Goal: Information Seeking & Learning: Learn about a topic

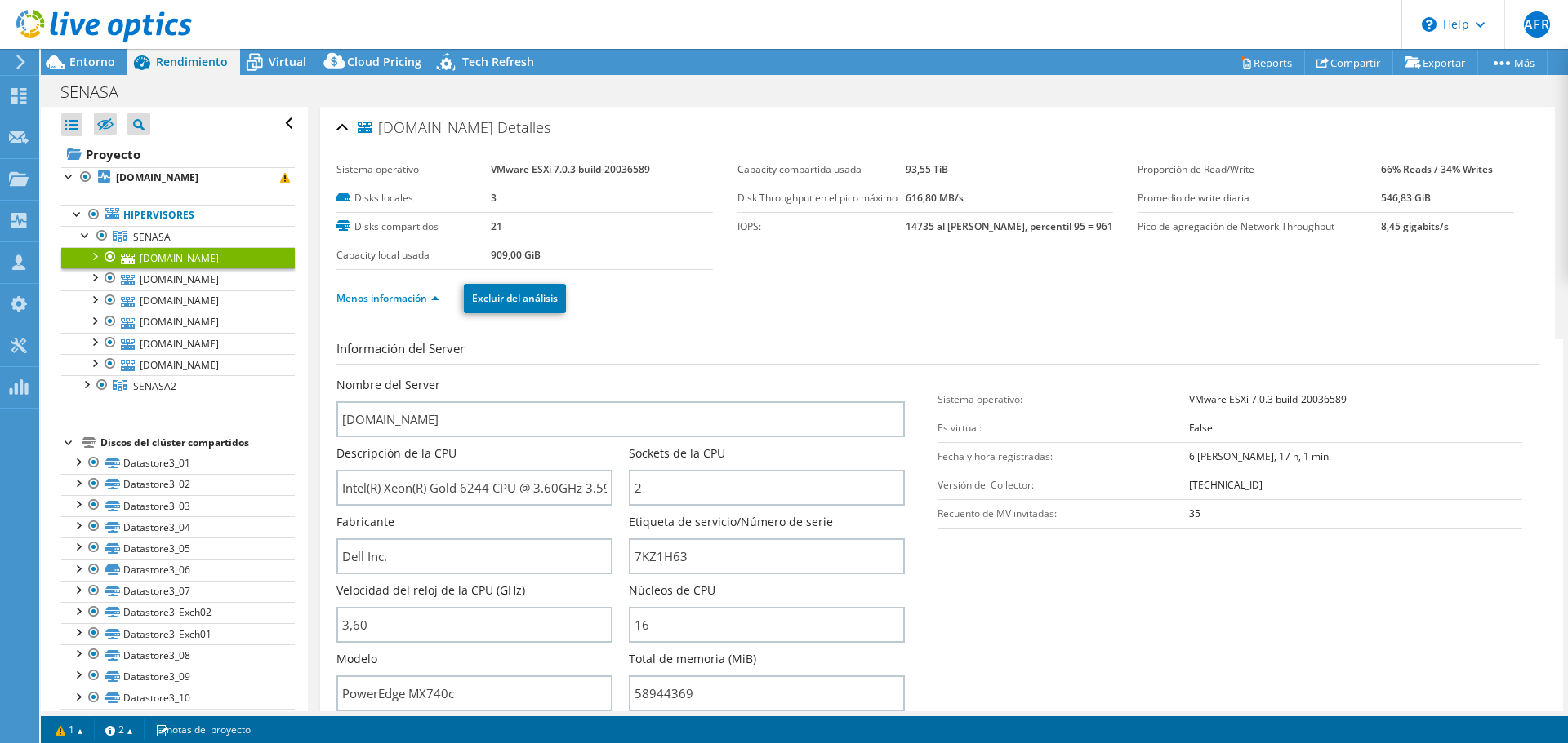
select select "USD"
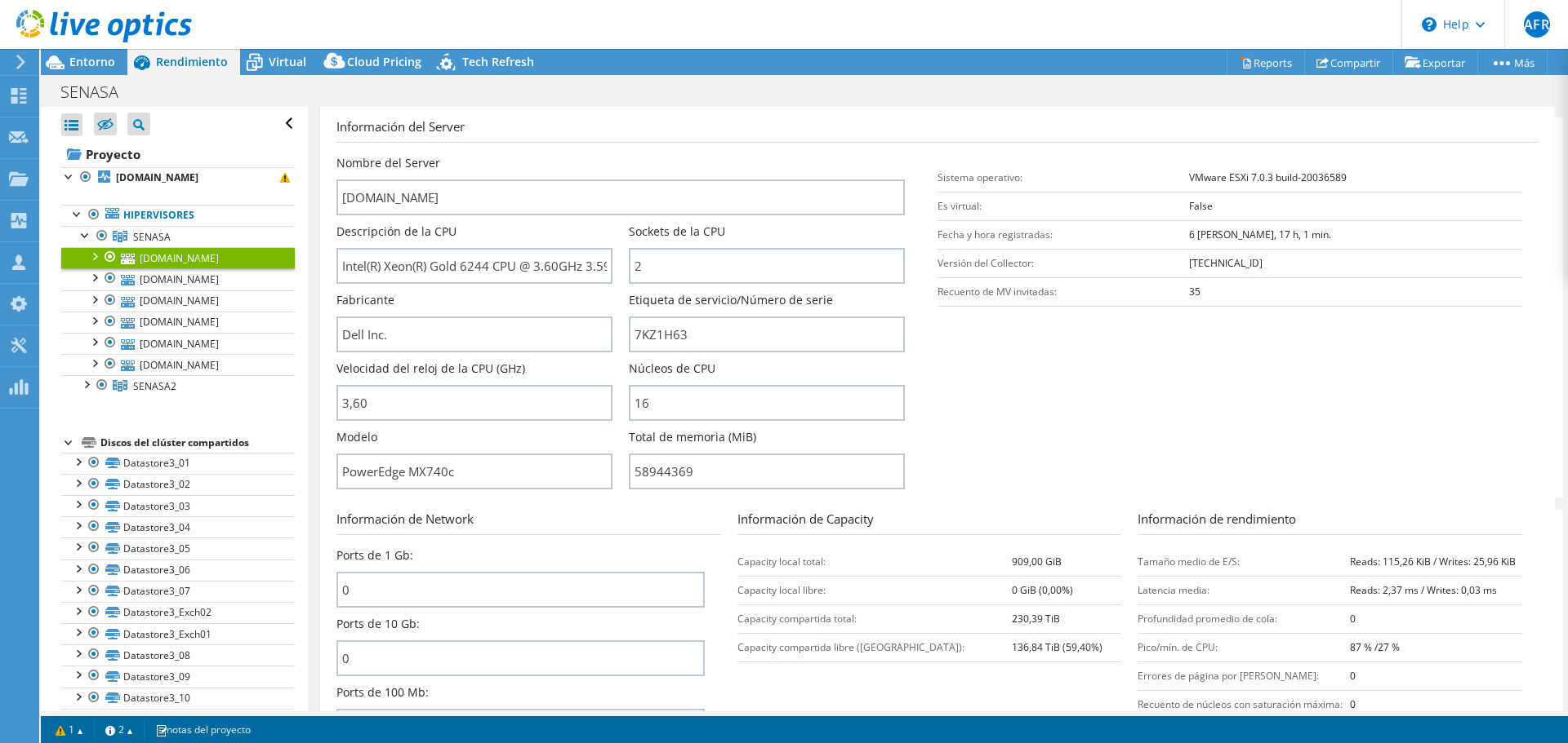
click at [672, 336] on input "7KZ1H63" at bounding box center [767, 334] width 276 height 36
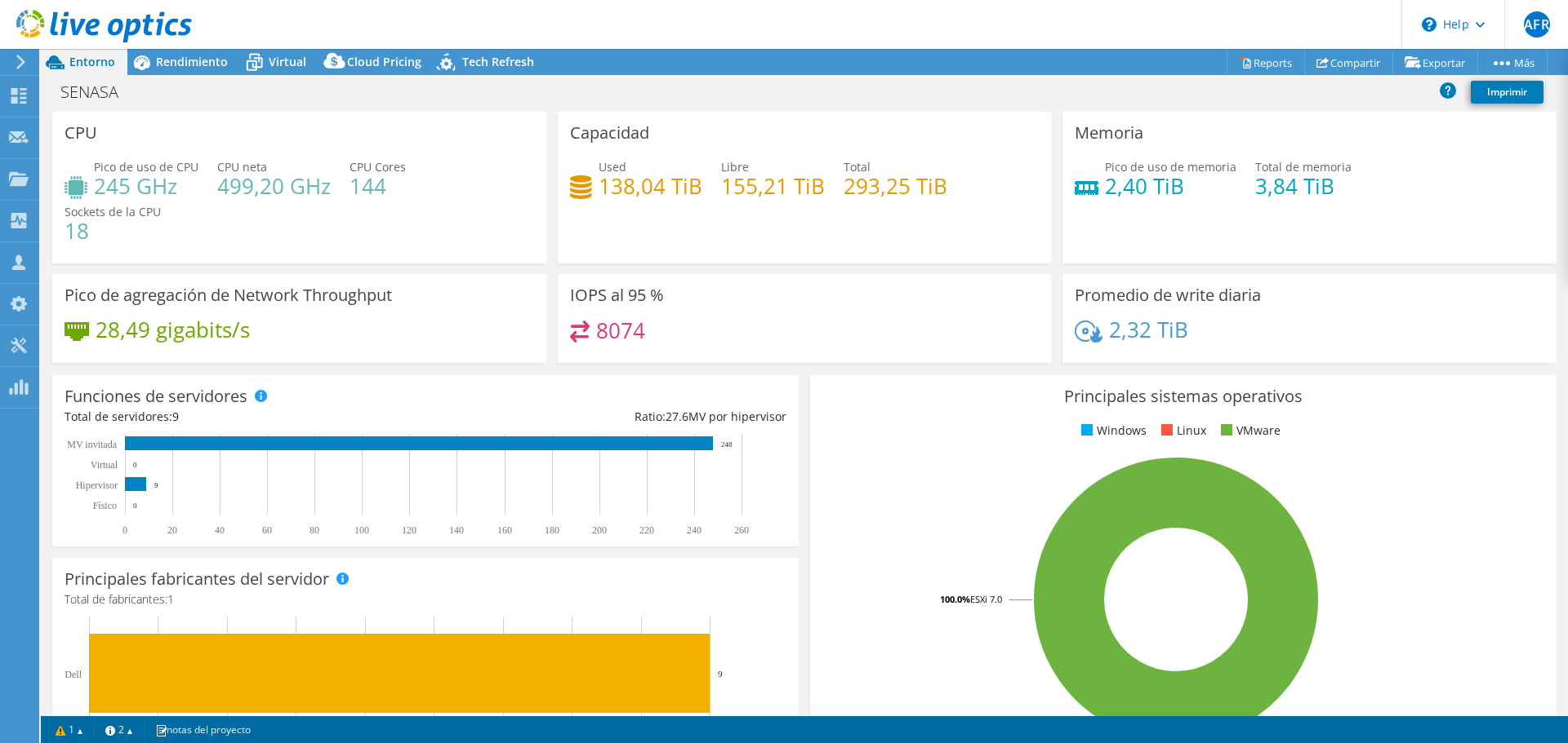
select select "USD"
drag, startPoint x: 1247, startPoint y: 184, endPoint x: 1280, endPoint y: 182, distance: 33.1
click at [1280, 182] on h4 "3,84 TiB" at bounding box center [1302, 186] width 96 height 18
drag, startPoint x: 1170, startPoint y: 186, endPoint x: 1102, endPoint y: 196, distance: 68.7
click at [1104, 195] on h4 "2,40 TiB" at bounding box center [1170, 186] width 131 height 18
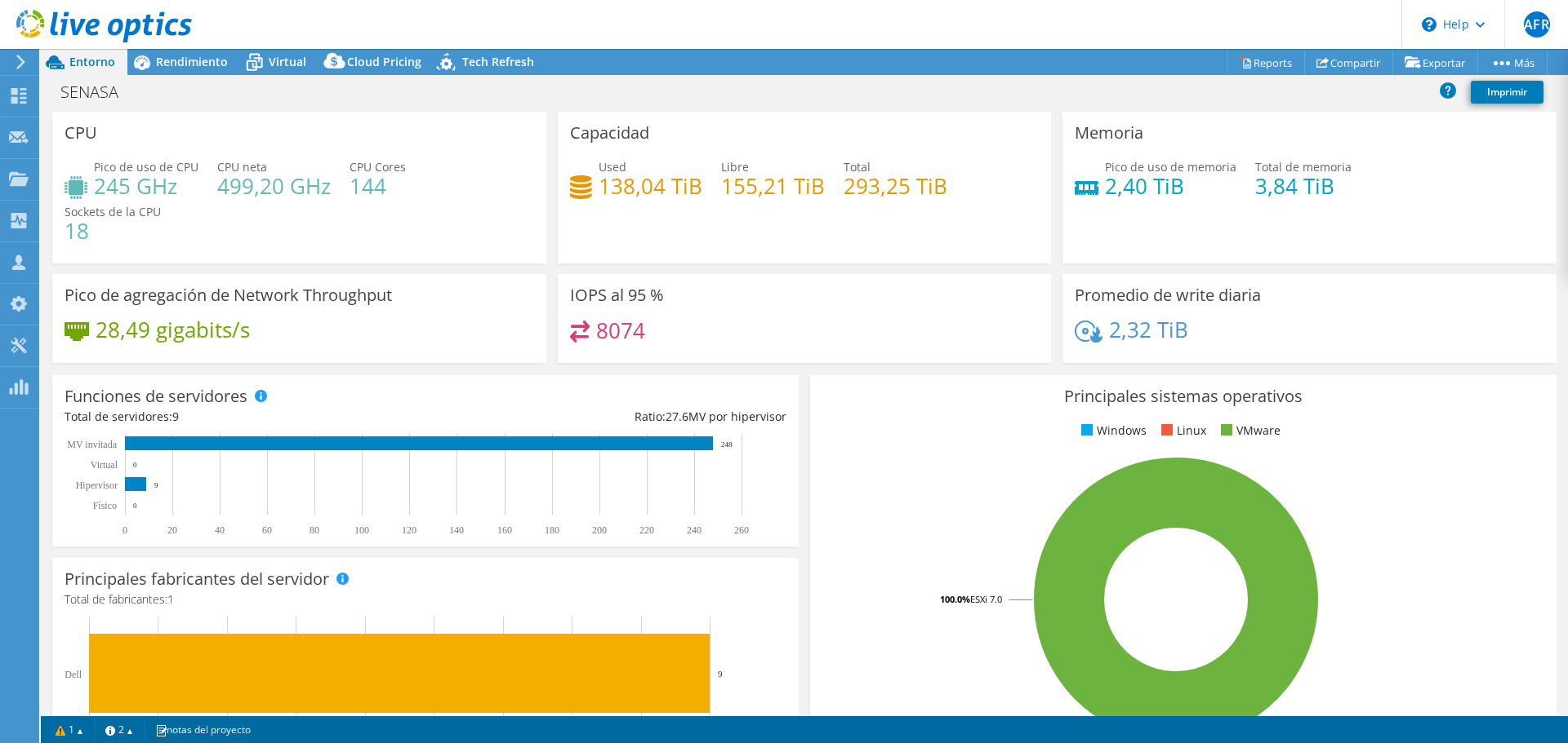
click at [1104, 218] on div "Memoria Pico de uso de memoria 2,40 TiB Total de memoria 3,84 TiB" at bounding box center [1309, 188] width 494 height 152
drag, startPoint x: 1175, startPoint y: 185, endPoint x: 1101, endPoint y: 188, distance: 74.1
click at [1104, 188] on h4 "2,40 TiB" at bounding box center [1170, 186] width 131 height 18
click at [1190, 197] on div "Pico de uso de memoria 2,40 TiB Total de memoria 3,84 TiB" at bounding box center [1309, 185] width 469 height 53
